Goal: Task Accomplishment & Management: Manage account settings

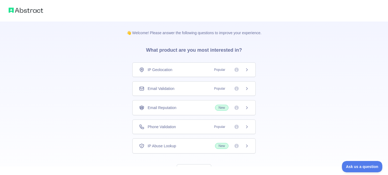
click at [149, 134] on div "Phone Validation Popular" at bounding box center [193, 127] width 123 height 15
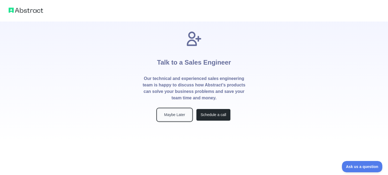
click at [162, 113] on button "Maybe Later" at bounding box center [174, 115] width 34 height 12
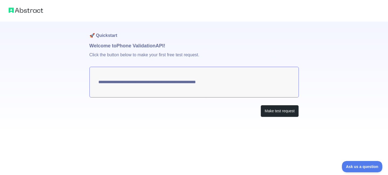
click at [37, 12] on img at bounding box center [26, 10] width 34 height 8
click at [3, 11] on div at bounding box center [194, 11] width 388 height 22
click at [270, 110] on button "Make test request" at bounding box center [280, 111] width 38 height 12
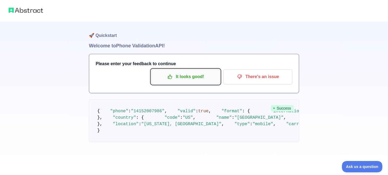
click at [196, 82] on button "It looks good!" at bounding box center [185, 76] width 69 height 15
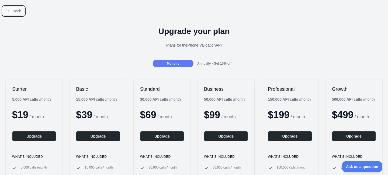
click at [20, 11] on span "Back" at bounding box center [17, 11] width 8 height 4
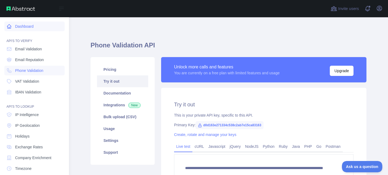
click at [31, 30] on link "Dashboard" at bounding box center [34, 27] width 60 height 10
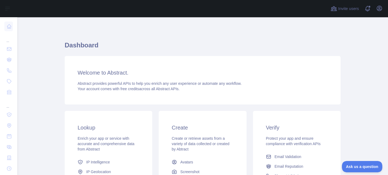
click at [383, 13] on div "Open user menu" at bounding box center [379, 8] width 9 height 9
click at [381, 11] on icon "button" at bounding box center [379, 8] width 6 height 6
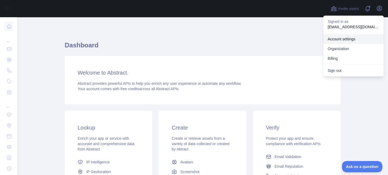
click at [343, 42] on link "Account settings" at bounding box center [353, 39] width 60 height 10
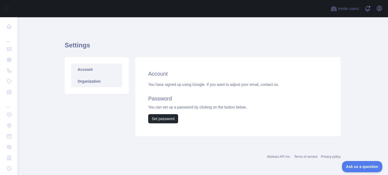
click at [80, 81] on link "Organization" at bounding box center [96, 81] width 51 height 12
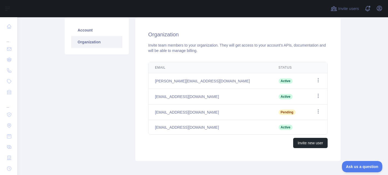
scroll to position [40, 0]
